Goal: Transaction & Acquisition: Purchase product/service

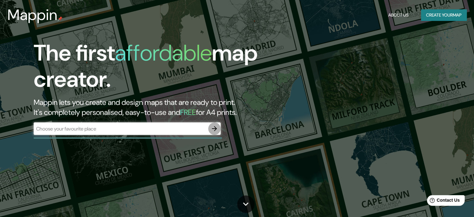
click at [212, 128] on icon "button" at bounding box center [214, 128] width 5 height 5
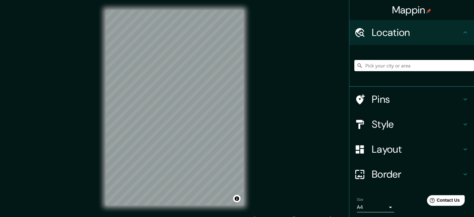
click at [405, 64] on input "Pick your city or area" at bounding box center [414, 65] width 120 height 11
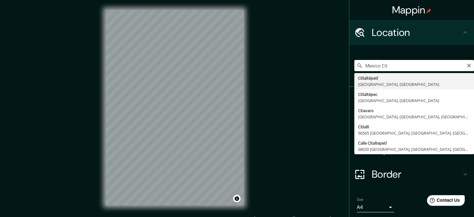
type input "[GEOGRAPHIC_DATA]"
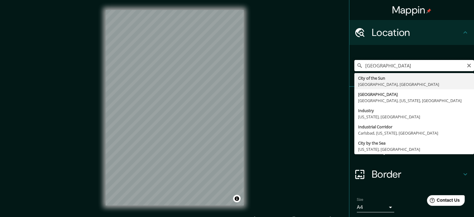
drag, startPoint x: 393, startPoint y: 65, endPoint x: 340, endPoint y: 67, distance: 53.0
click at [340, 67] on div "Mappin Location [GEOGRAPHIC_DATA] of the [GEOGRAPHIC_DATA], [GEOGRAPHIC_DATA] […" at bounding box center [237, 112] width 474 height 225
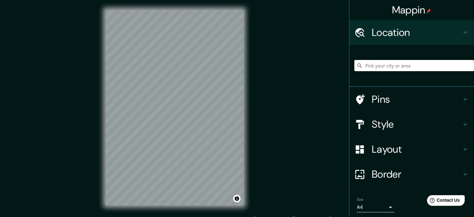
paste input "CEC-[GEOGRAPHIC_DATA] -99.176255 19.310234 City Express Plus -99.14748 19.28583…"
click at [381, 65] on input "CEC-[GEOGRAPHIC_DATA] -99.176255 19.310234 City Express Plus -99.14748 19.28583…" at bounding box center [414, 65] width 120 height 11
click at [398, 65] on input "CEC-[GEOGRAPHIC_DATA] -99.176255 19.310234 City Express Plus -99.14748 19.28583…" at bounding box center [414, 65] width 120 height 11
drag, startPoint x: 459, startPoint y: 66, endPoint x: 321, endPoint y: 63, distance: 137.5
click at [321, 63] on div "Mappin Location [GEOGRAPHIC_DATA]-[GEOGRAPHIC_DATA] -99.176255 19.310234 City E…" at bounding box center [237, 112] width 474 height 225
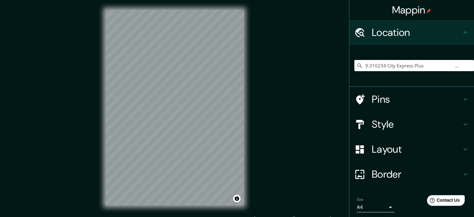
drag, startPoint x: 422, startPoint y: 66, endPoint x: 260, endPoint y: 68, distance: 161.2
click at [260, 68] on div "Mappin Location 9.310234 City Express Plus -99.14748 19.285834 [GEOGRAPHIC_DATA…" at bounding box center [237, 112] width 474 height 225
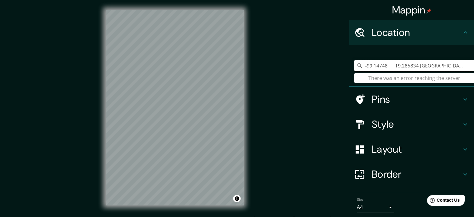
drag, startPoint x: 458, startPoint y: 66, endPoint x: 297, endPoint y: 66, distance: 160.9
click at [297, 66] on div "Mappin Location -99.14748 19.285834 [GEOGRAPHIC_DATA] -99.2003503 19.3034299 [G…" at bounding box center [237, 112] width 474 height 225
drag, startPoint x: 429, startPoint y: 69, endPoint x: 246, endPoint y: 54, distance: 184.2
click at [246, 54] on div "Mappin Location 4 [GEOGRAPHIC_DATA] -99.2003503 19.3034299 Fiesta Inn Períferic…" at bounding box center [237, 112] width 474 height 225
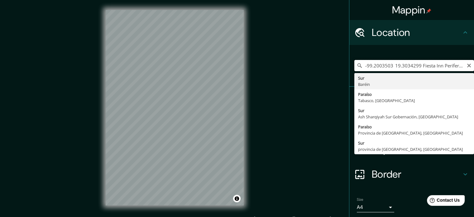
drag, startPoint x: 460, startPoint y: 65, endPoint x: 282, endPoint y: 68, distance: 178.1
click at [282, 68] on div "Mappin Location -99.2003503 19.3034299 Fiesta Inn Períferico Sur -99.1657322 19…" at bounding box center [237, 112] width 474 height 225
type input "nn Períferico Sur -99.1657322 19.3024257 Hotel ONE -99.16568386930732 19.302989…"
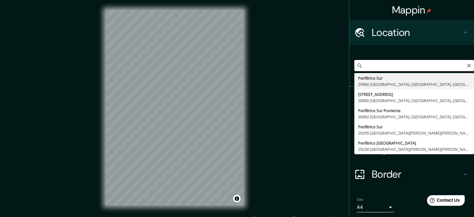
scroll to position [0, 465]
drag, startPoint x: 360, startPoint y: 65, endPoint x: 473, endPoint y: 135, distance: 132.4
click at [473, 135] on div "Mappin Location nn Períferico Sur -99.1657322 19.3024257 Hotel ONE -99.16568386…" at bounding box center [411, 108] width 125 height 217
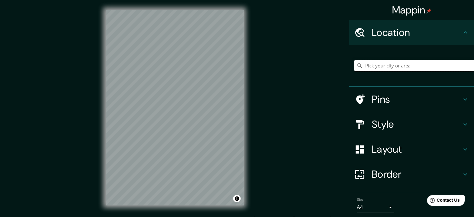
paste input "[GEOGRAPHIC_DATA], [STREET_ADDRESS]"
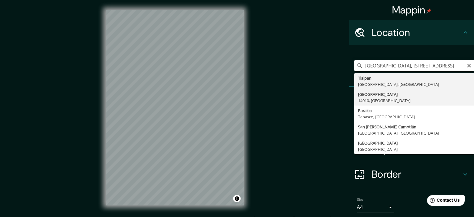
type input "[GEOGRAPHIC_DATA]"
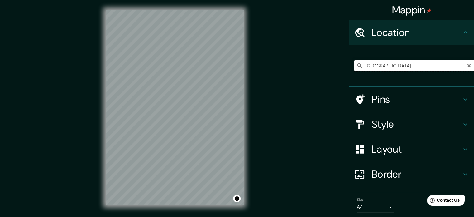
click at [399, 63] on input "[GEOGRAPHIC_DATA]" at bounding box center [414, 65] width 120 height 11
drag, startPoint x: 446, startPoint y: 65, endPoint x: 266, endPoint y: 96, distance: 183.2
click at [266, 96] on div "Mappin Location [GEOGRAPHIC_DATA] Pins Style Layout Border Choose a border. Hin…" at bounding box center [237, 112] width 474 height 225
paste input "Centro de Exposiciones y Congresos UNAM, Av. [STREET_ADDRESS]"
type input "[STREET_ADDRESS]"
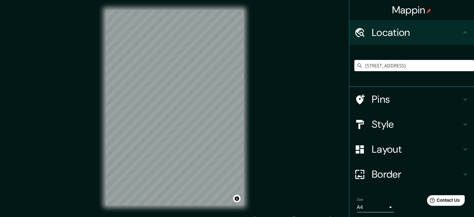
click at [379, 100] on h4 "Pins" at bounding box center [417, 99] width 90 height 12
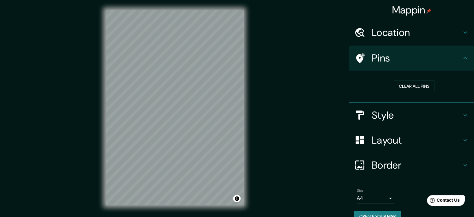
click at [431, 83] on div "Clear all pins" at bounding box center [414, 86] width 110 height 12
click at [424, 83] on button "Clear all pins" at bounding box center [414, 86] width 41 height 12
click at [402, 86] on button "Clear all pins" at bounding box center [414, 86] width 41 height 12
click at [356, 56] on icon at bounding box center [360, 58] width 9 height 10
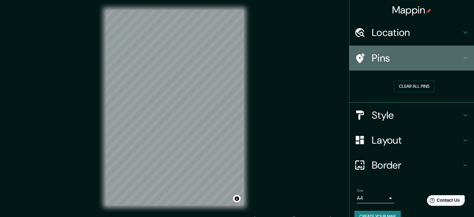
click at [464, 56] on icon at bounding box center [465, 57] width 7 height 7
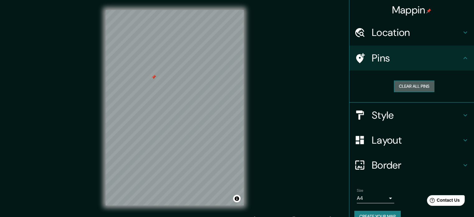
click at [407, 84] on button "Clear all pins" at bounding box center [414, 86] width 41 height 12
click at [412, 114] on h4 "Style" at bounding box center [417, 115] width 90 height 12
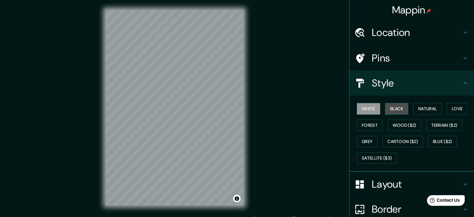
click at [393, 111] on button "Black" at bounding box center [396, 109] width 23 height 12
click at [366, 110] on button "White" at bounding box center [368, 109] width 23 height 12
click at [430, 105] on button "Natural" at bounding box center [427, 109] width 29 height 12
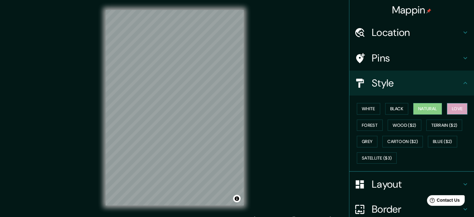
click at [455, 106] on button "Love" at bounding box center [457, 109] width 21 height 12
click at [368, 125] on button "Forest" at bounding box center [370, 125] width 26 height 12
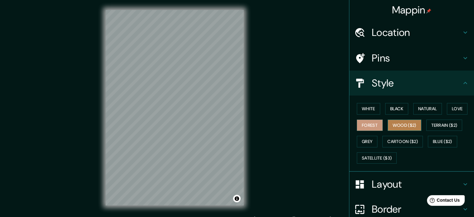
click at [408, 123] on button "Wood ($2)" at bounding box center [405, 125] width 34 height 12
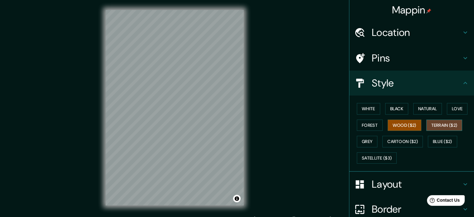
click at [440, 123] on button "Terrain ($2)" at bounding box center [444, 125] width 36 height 12
click at [389, 124] on button "Wood ($2)" at bounding box center [405, 125] width 34 height 12
click at [369, 141] on button "Grey" at bounding box center [367, 142] width 21 height 12
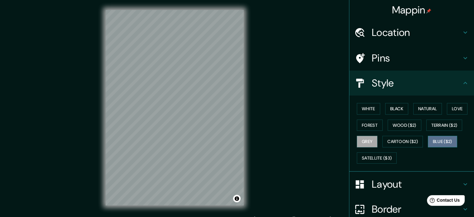
click at [439, 142] on button "Blue ($2)" at bounding box center [442, 142] width 29 height 12
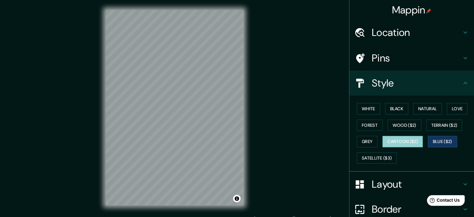
click at [402, 143] on button "Cartoon ($2)" at bounding box center [403, 142] width 41 height 12
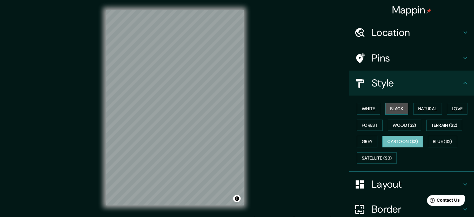
click at [388, 108] on button "Black" at bounding box center [396, 109] width 23 height 12
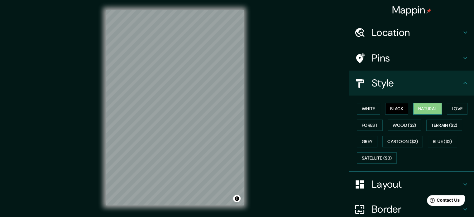
click at [425, 107] on button "Natural" at bounding box center [427, 109] width 29 height 12
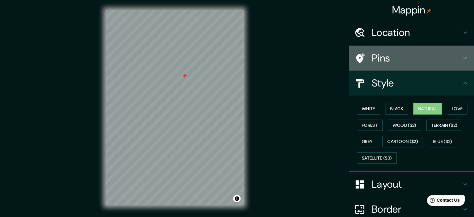
click at [381, 59] on h4 "Pins" at bounding box center [417, 58] width 90 height 12
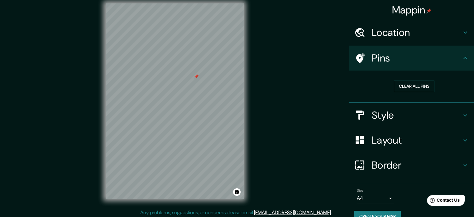
scroll to position [8, 0]
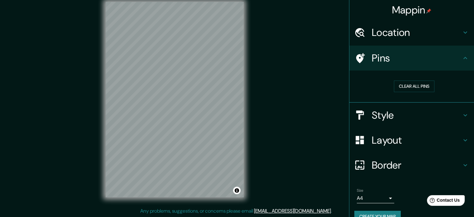
click at [382, 110] on h4 "Style" at bounding box center [417, 115] width 90 height 12
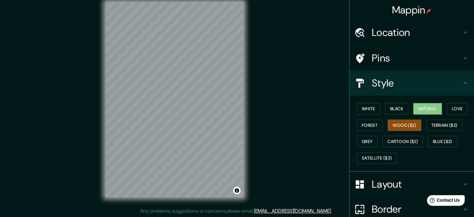
click at [400, 125] on button "Wood ($2)" at bounding box center [405, 125] width 34 height 12
click at [368, 108] on button "White" at bounding box center [368, 109] width 23 height 12
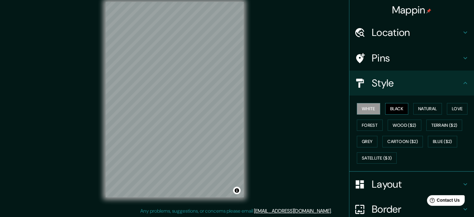
click at [389, 109] on button "Black" at bounding box center [396, 109] width 23 height 12
click at [426, 107] on button "Natural" at bounding box center [427, 109] width 29 height 12
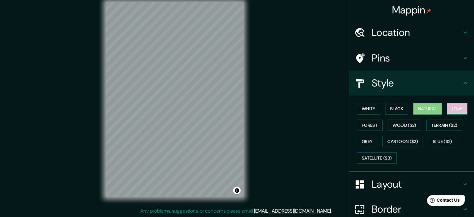
click at [450, 108] on button "Love" at bounding box center [457, 109] width 21 height 12
click at [357, 122] on button "Forest" at bounding box center [370, 125] width 26 height 12
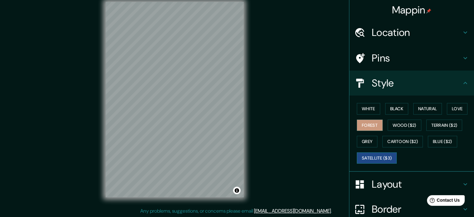
click at [362, 154] on button "Satellite ($3)" at bounding box center [377, 158] width 40 height 12
click at [398, 144] on button "Cartoon ($2)" at bounding box center [403, 142] width 41 height 12
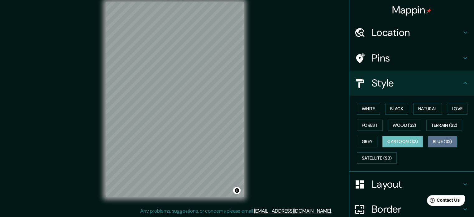
click at [433, 141] on button "Blue ($2)" at bounding box center [442, 142] width 29 height 12
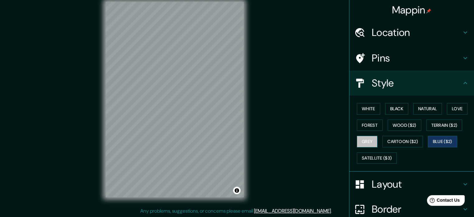
click at [367, 138] on button "Grey" at bounding box center [367, 142] width 21 height 12
click at [404, 127] on button "Wood ($2)" at bounding box center [405, 125] width 34 height 12
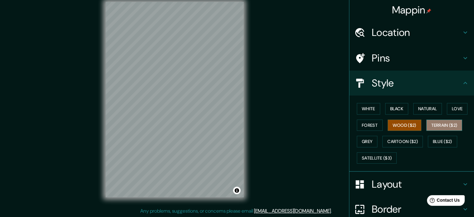
click at [436, 127] on button "Terrain ($2)" at bounding box center [444, 125] width 36 height 12
click at [412, 126] on button "Wood ($2)" at bounding box center [405, 125] width 34 height 12
click at [366, 109] on button "White" at bounding box center [368, 109] width 23 height 12
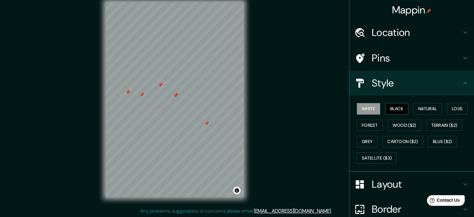
click at [390, 112] on button "Black" at bounding box center [396, 109] width 23 height 12
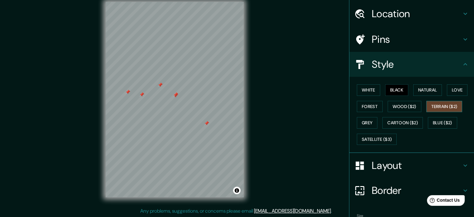
scroll to position [55, 0]
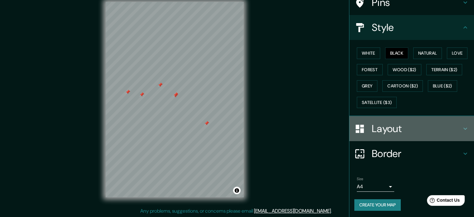
click at [455, 126] on h4 "Layout" at bounding box center [417, 128] width 90 height 12
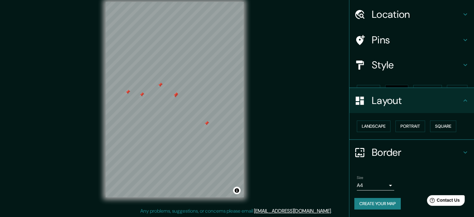
scroll to position [7, 0]
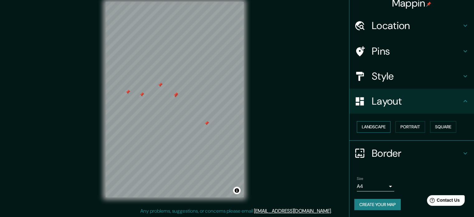
click at [379, 127] on button "Landscape" at bounding box center [374, 127] width 34 height 12
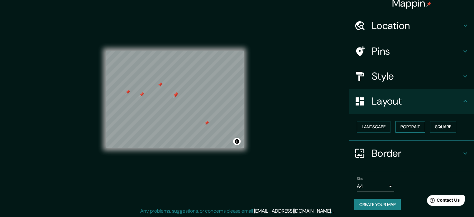
click at [411, 128] on button "Portrait" at bounding box center [411, 127] width 30 height 12
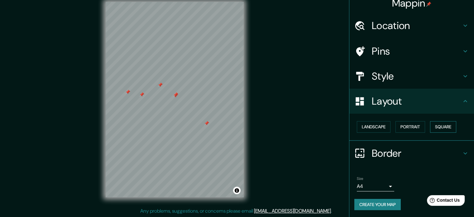
click at [446, 124] on button "Square" at bounding box center [443, 127] width 26 height 12
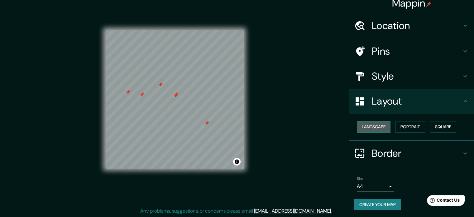
click at [373, 126] on button "Landscape" at bounding box center [374, 127] width 34 height 12
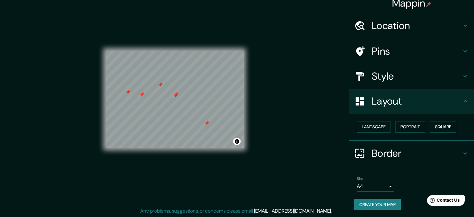
click at [438, 147] on h4 "Border" at bounding box center [417, 153] width 90 height 12
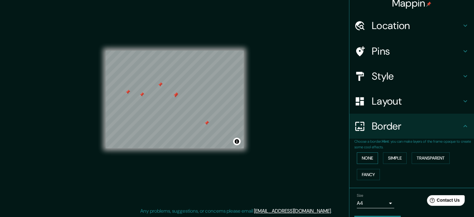
click at [370, 161] on button "None" at bounding box center [367, 158] width 21 height 12
click at [392, 160] on button "Simple" at bounding box center [395, 158] width 24 height 12
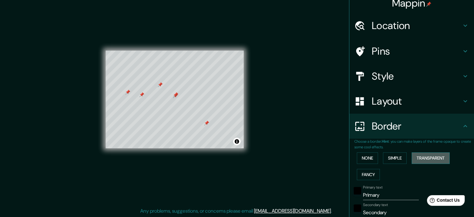
click at [425, 160] on button "Transparent" at bounding box center [431, 158] width 38 height 12
click at [360, 172] on button "Fancy" at bounding box center [368, 175] width 23 height 12
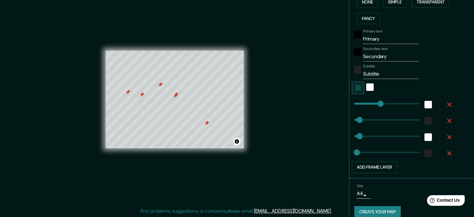
type input "177"
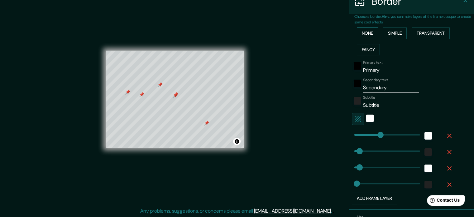
click at [357, 32] on button "None" at bounding box center [367, 33] width 21 height 12
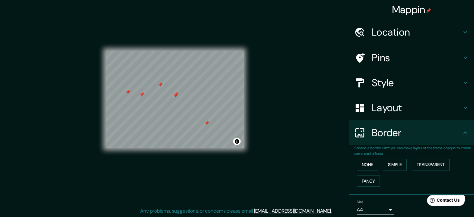
scroll to position [0, 0]
click at [404, 32] on h4 "Location" at bounding box center [417, 32] width 90 height 12
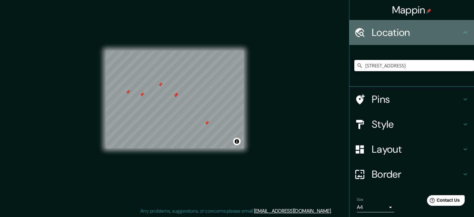
click at [404, 32] on h4 "Location" at bounding box center [417, 32] width 90 height 12
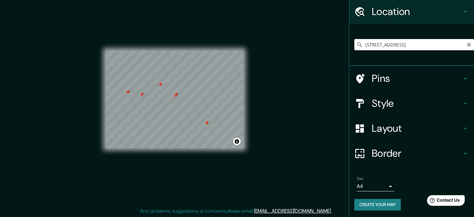
scroll to position [21, 0]
click at [373, 202] on button "Create your map" at bounding box center [377, 204] width 46 height 12
click at [371, 203] on button "Create your map" at bounding box center [377, 204] width 46 height 12
click at [398, 111] on div "Style" at bounding box center [411, 102] width 125 height 25
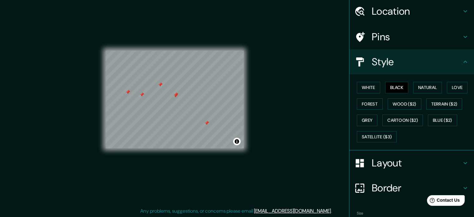
click at [395, 37] on h4 "Pins" at bounding box center [417, 37] width 90 height 12
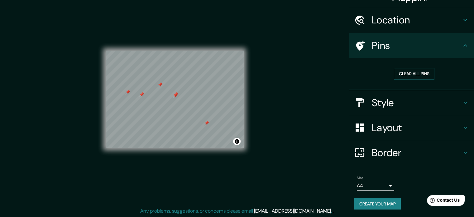
scroll to position [12, 0]
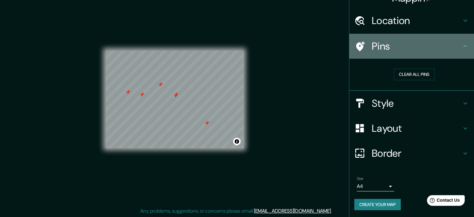
click at [366, 46] on div at bounding box center [362, 46] width 17 height 11
